Goal: Task Accomplishment & Management: Complete application form

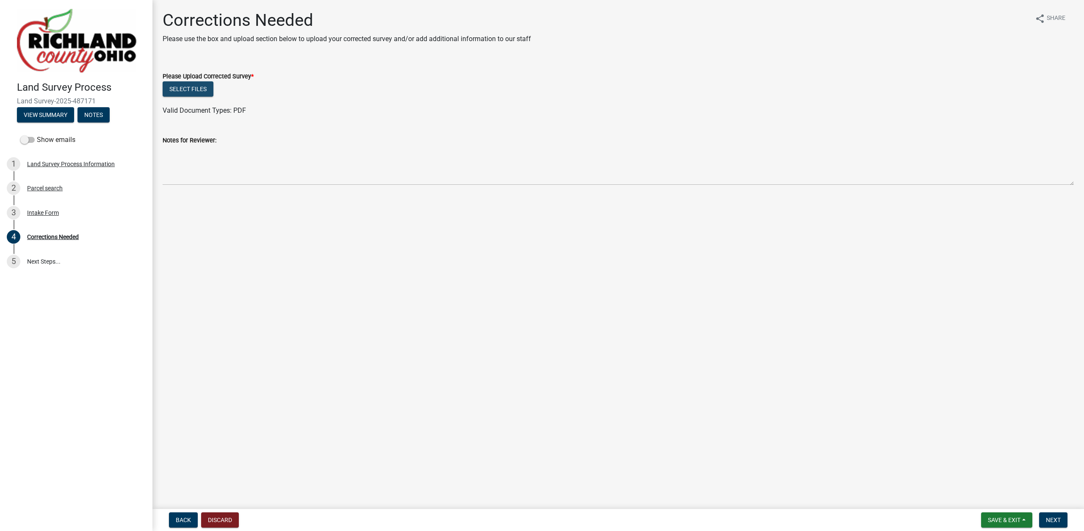
click at [195, 91] on button "Select files" at bounding box center [188, 88] width 51 height 15
click at [1054, 516] on span "Next" at bounding box center [1053, 519] width 15 height 7
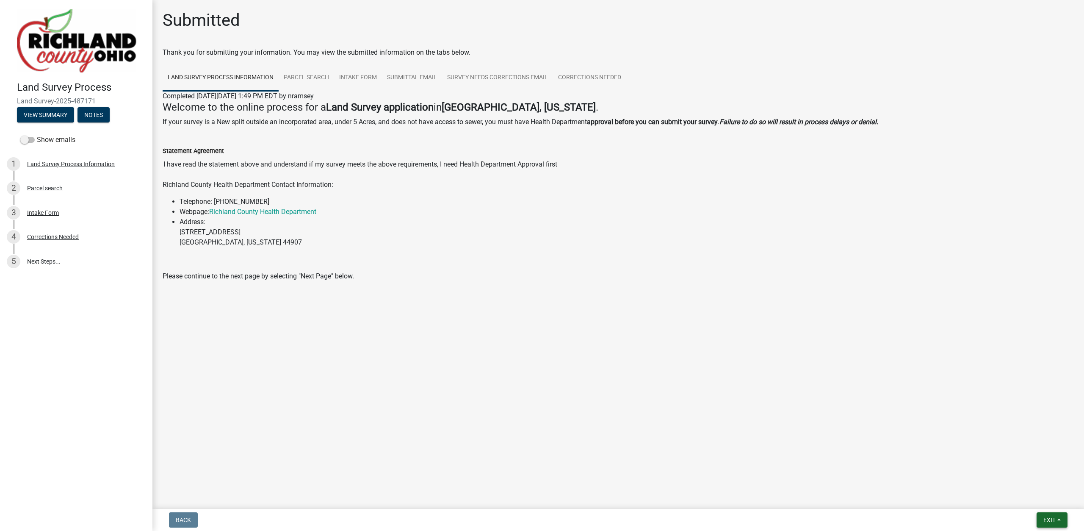
click at [1053, 516] on span "Exit" at bounding box center [1049, 519] width 12 height 7
click at [1039, 497] on button "Save & Exit" at bounding box center [1034, 497] width 68 height 20
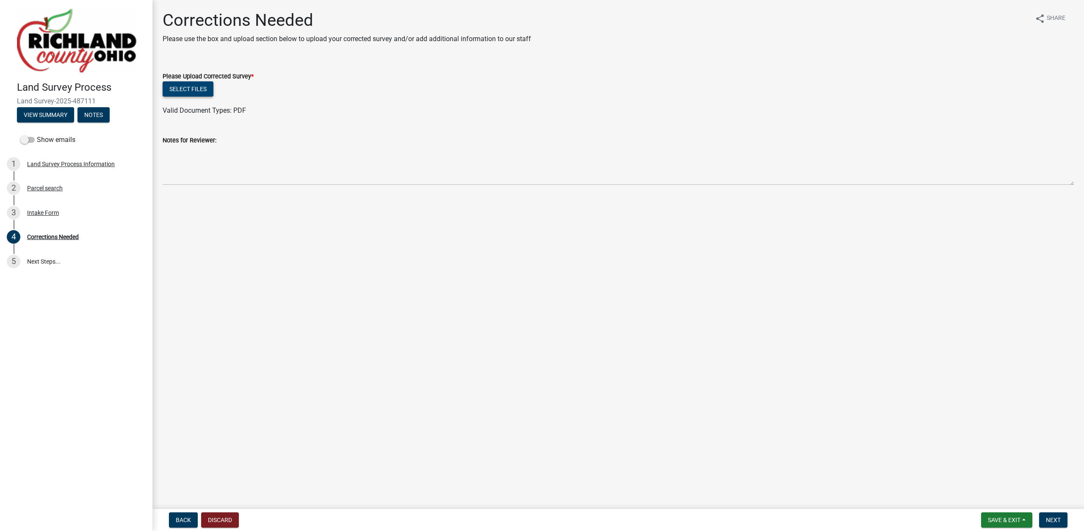
click at [185, 89] on button "Select files" at bounding box center [188, 88] width 51 height 15
click at [1052, 517] on span "Next" at bounding box center [1053, 519] width 15 height 7
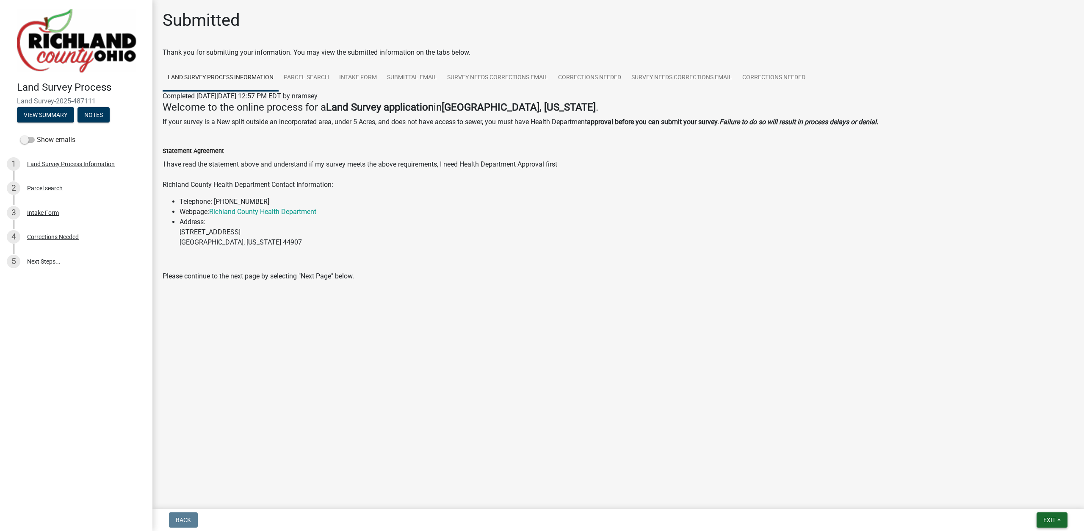
click at [1051, 517] on span "Exit" at bounding box center [1049, 519] width 12 height 7
click at [1044, 500] on button "Save & Exit" at bounding box center [1034, 497] width 68 height 20
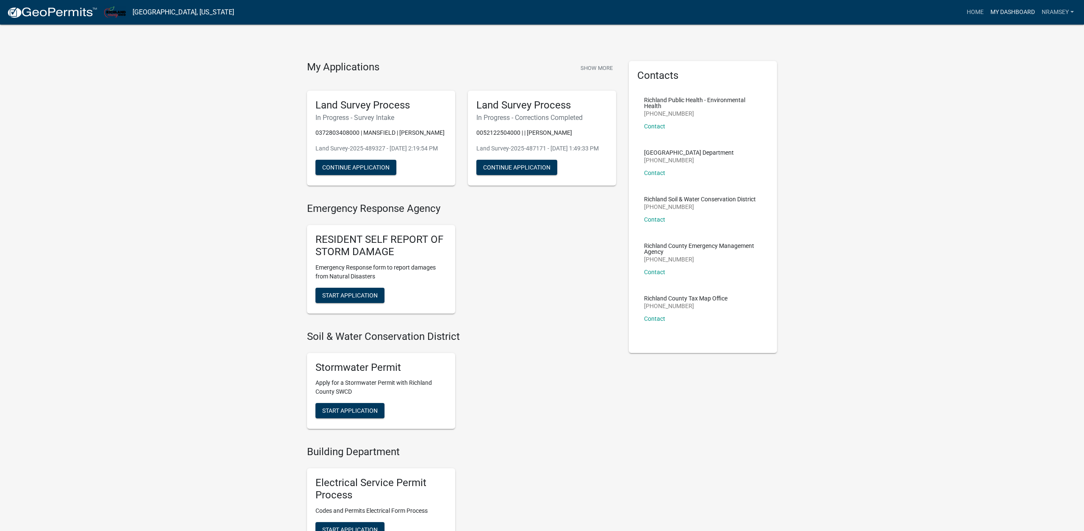
click at [1004, 13] on link "My Dashboard" at bounding box center [1012, 12] width 51 height 16
